Goal: Browse casually

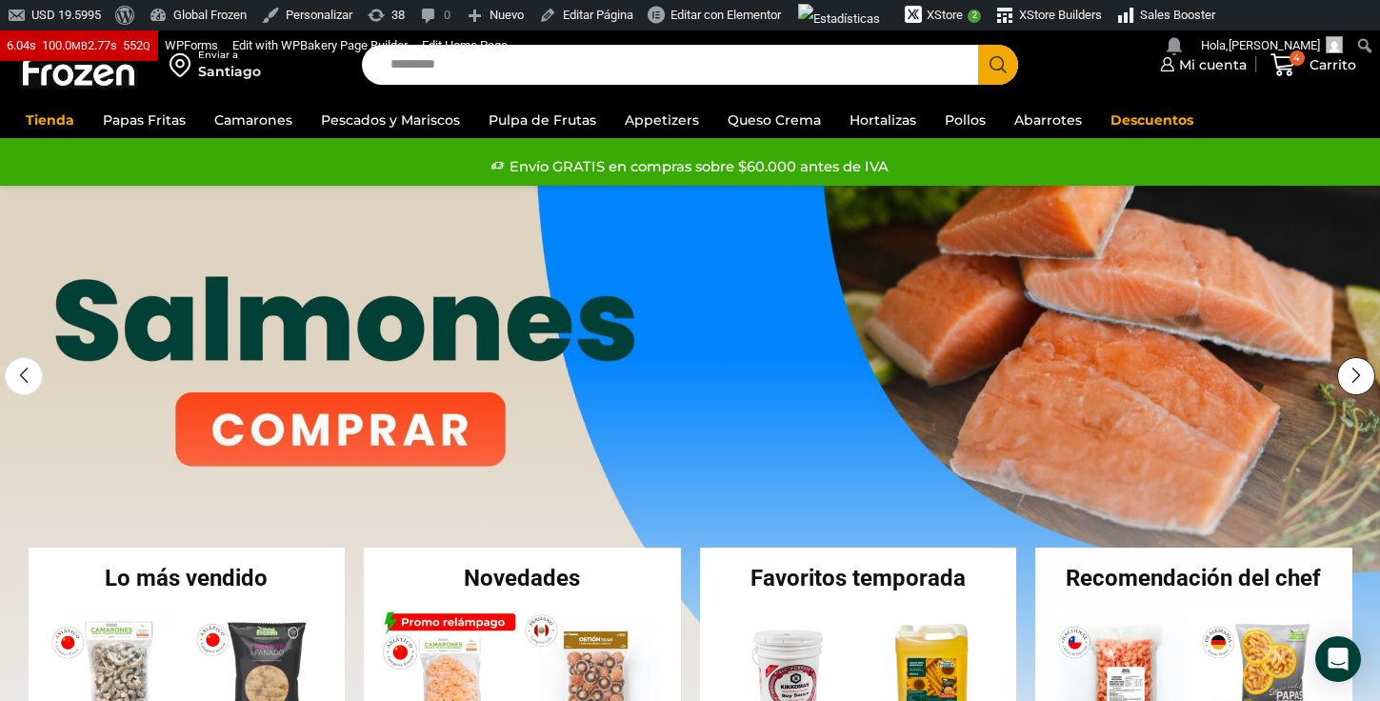
click at [1351, 379] on div "Next slide" at bounding box center [1356, 376] width 38 height 38
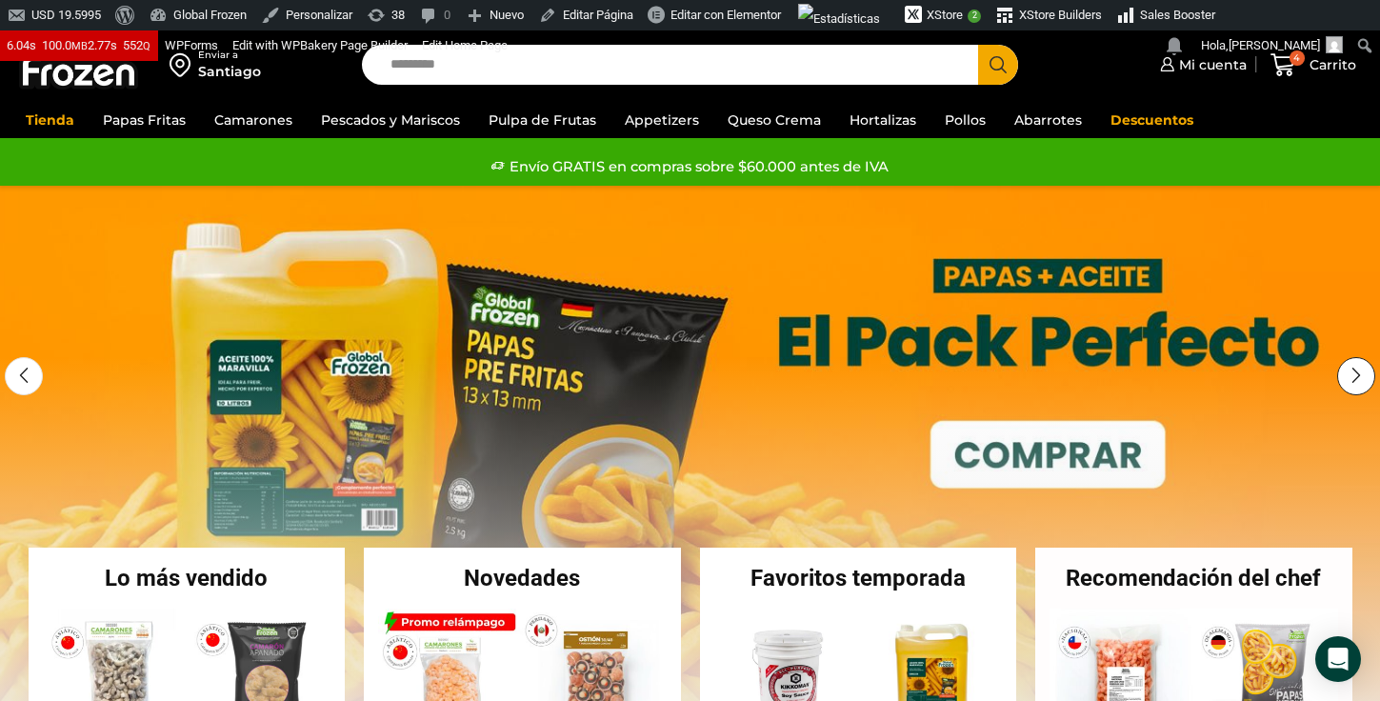
click at [1351, 379] on div "Next slide" at bounding box center [1356, 376] width 38 height 38
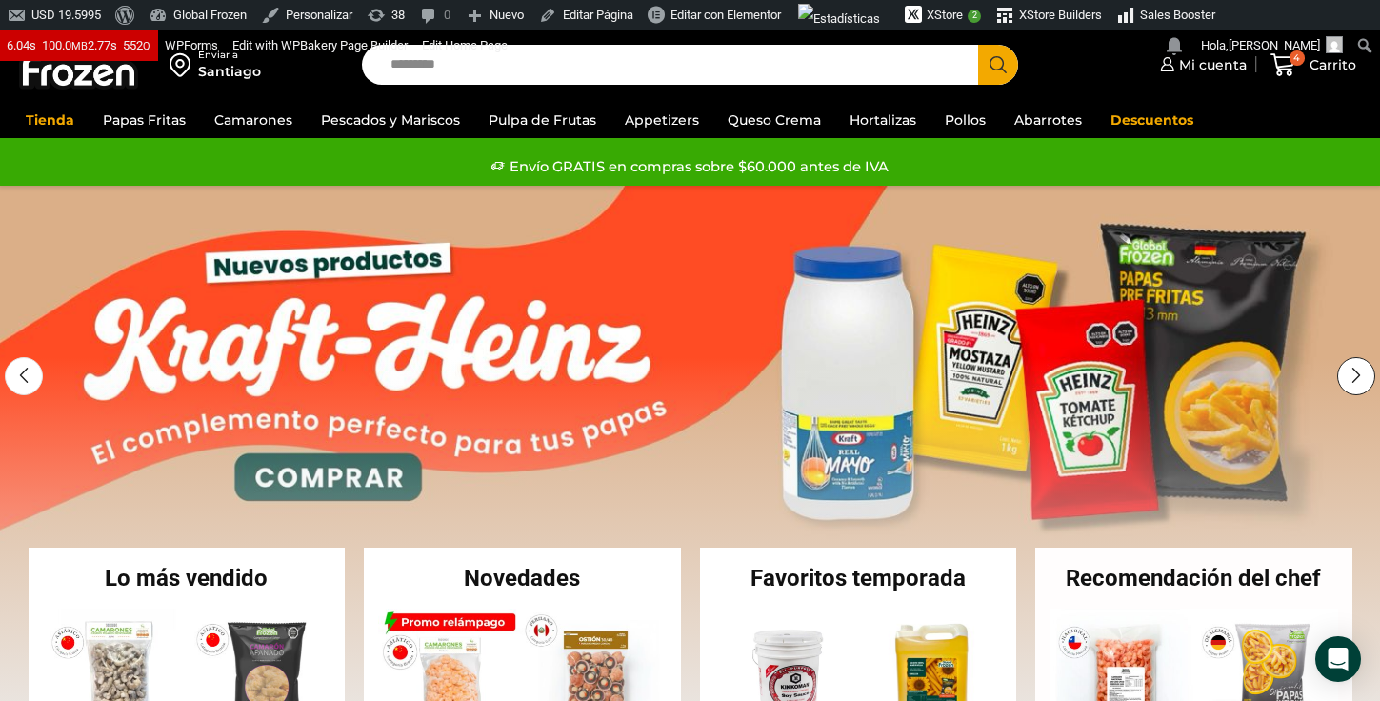
click at [1351, 379] on div "Next slide" at bounding box center [1356, 376] width 38 height 38
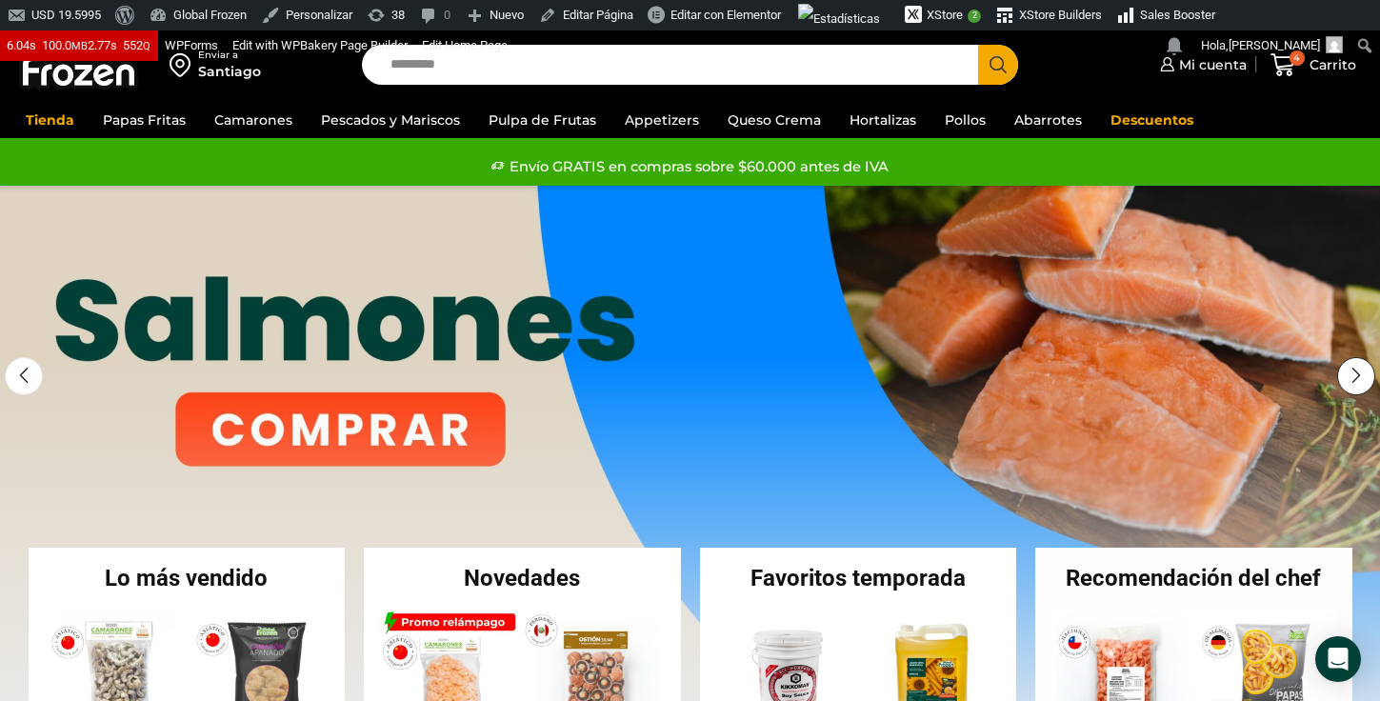
click at [1351, 379] on div "Next slide" at bounding box center [1356, 376] width 38 height 38
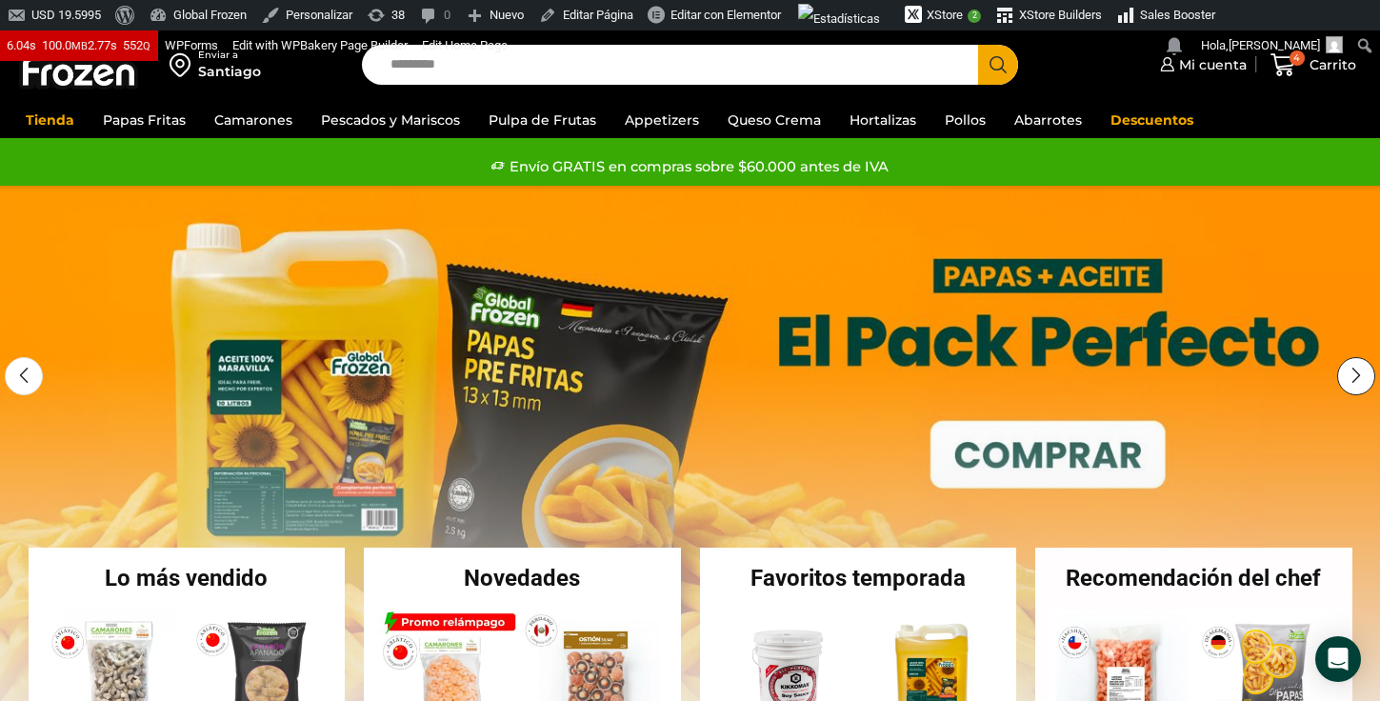
click at [1351, 379] on div "Next slide" at bounding box center [1356, 376] width 38 height 38
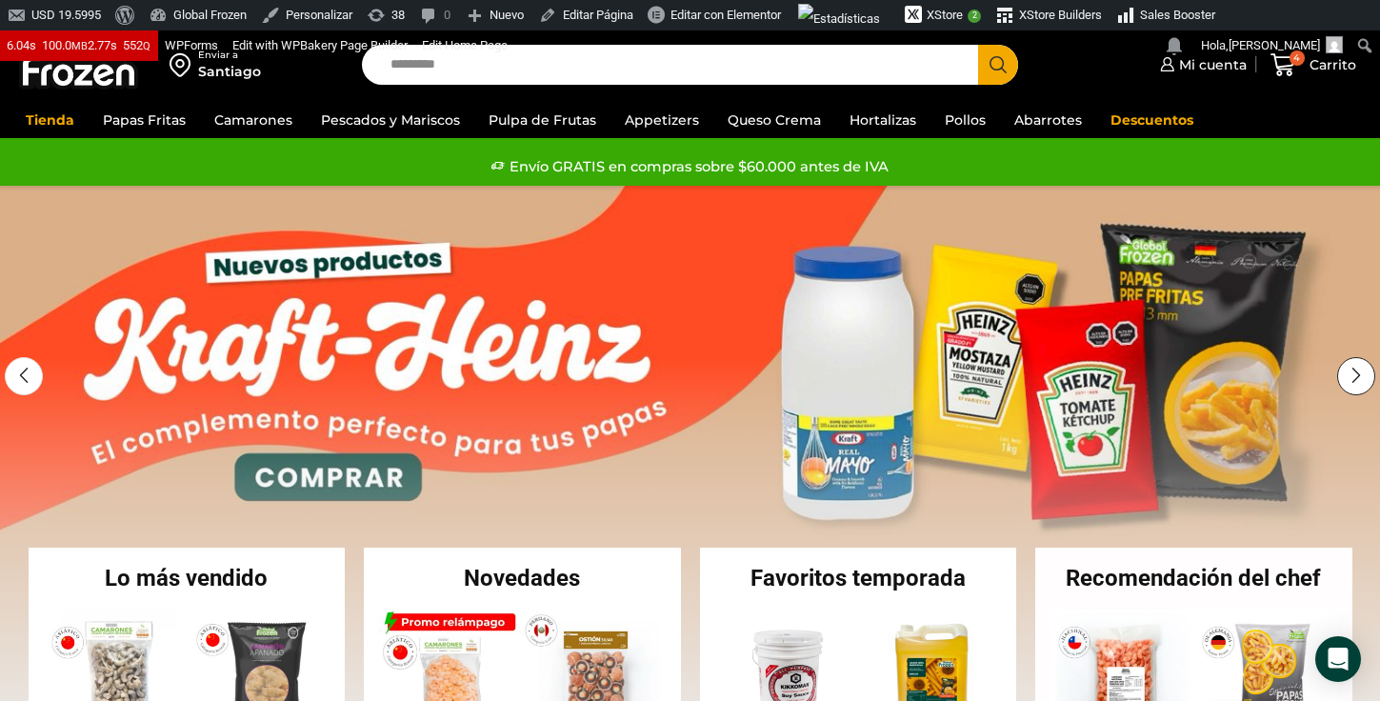
click at [1351, 379] on div "Next slide" at bounding box center [1356, 376] width 38 height 38
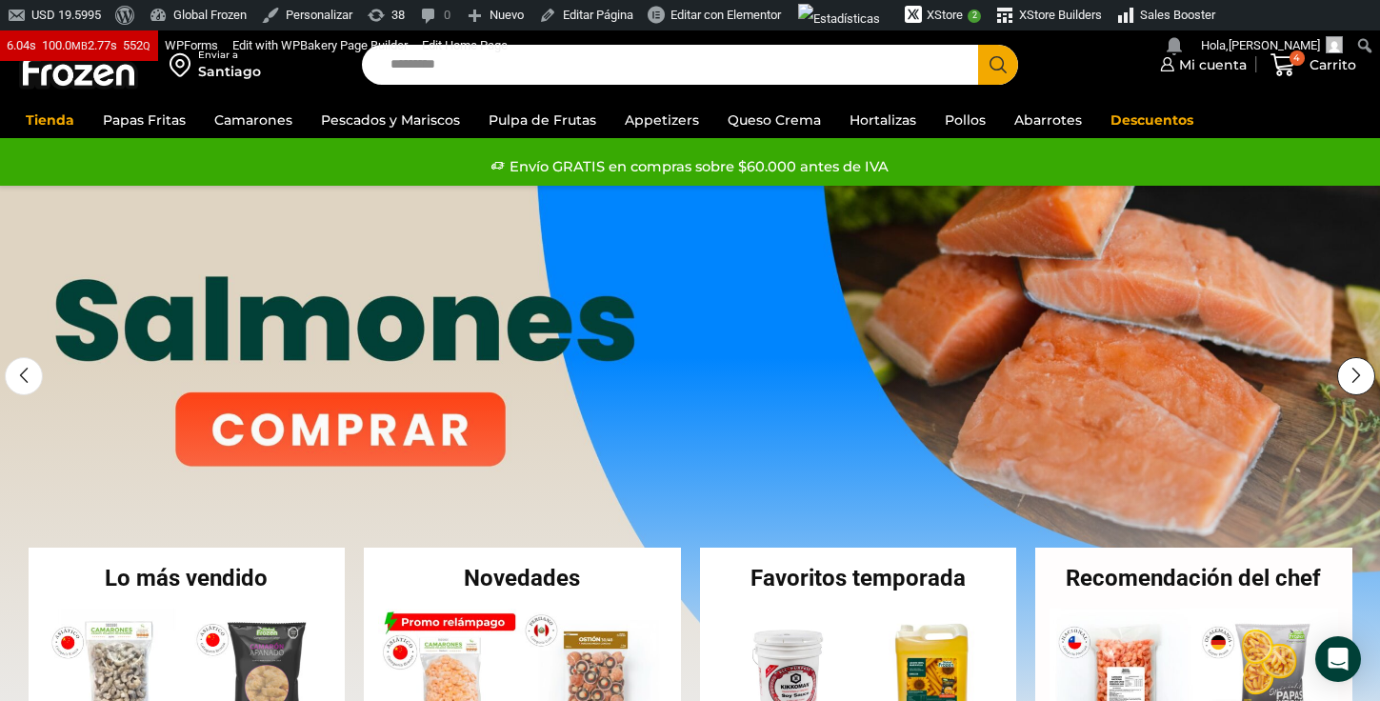
click at [1351, 379] on div "Next slide" at bounding box center [1356, 376] width 38 height 38
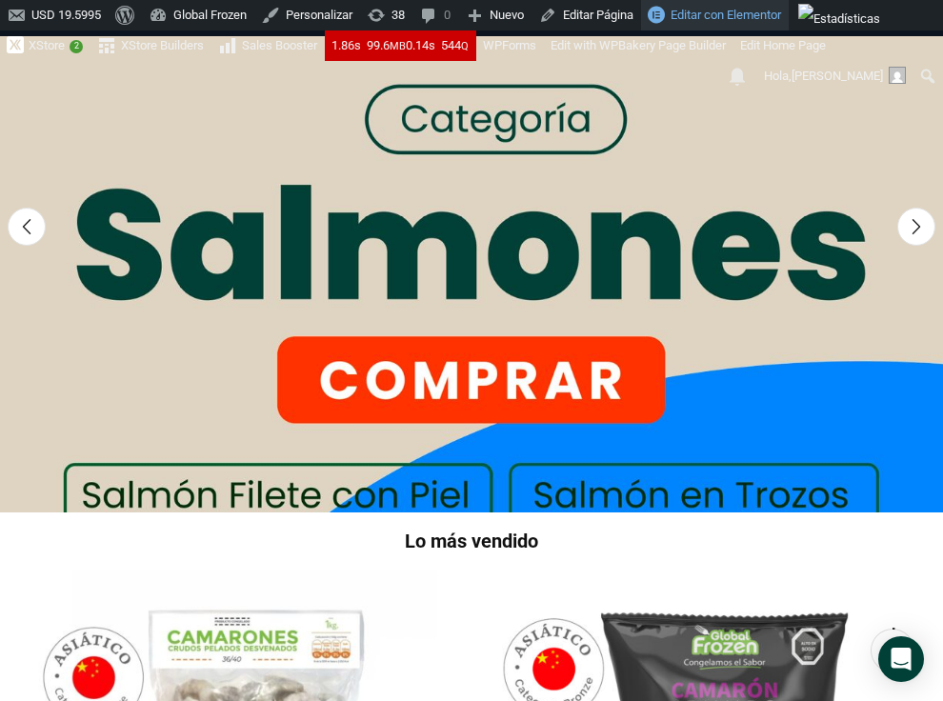
scroll to position [232, 0]
